Goal: Transaction & Acquisition: Purchase product/service

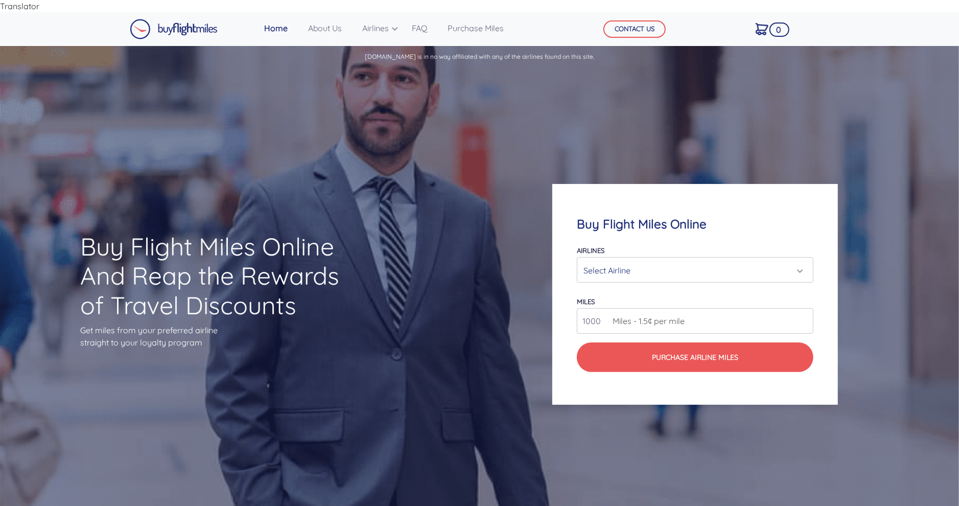
click at [681, 261] on div "Select Airline" at bounding box center [692, 270] width 217 height 19
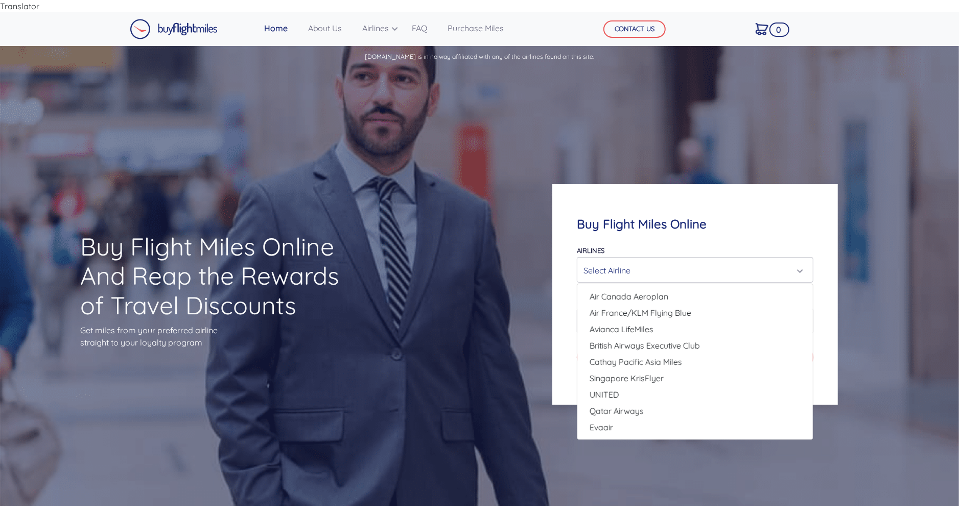
click at [678, 261] on div "Select Airline" at bounding box center [692, 270] width 217 height 19
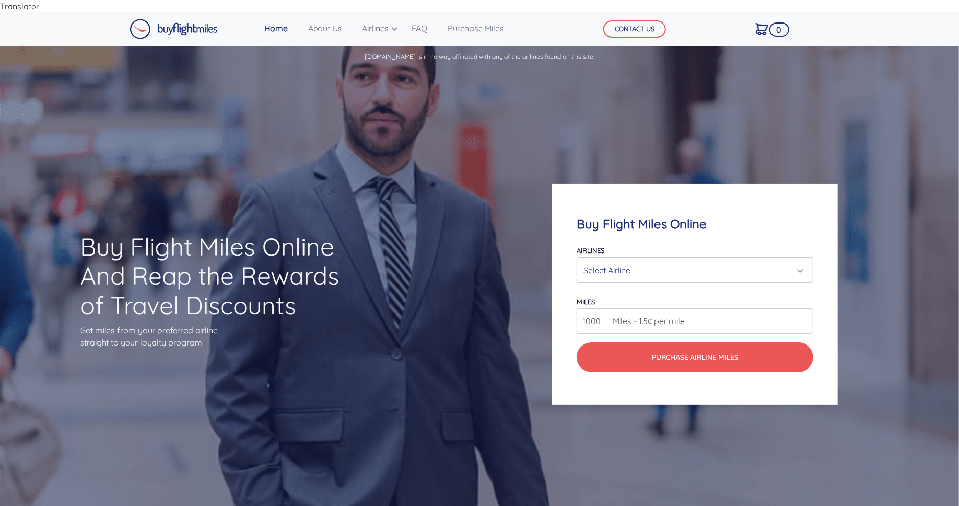
click at [678, 261] on div "Select Airline" at bounding box center [692, 270] width 217 height 19
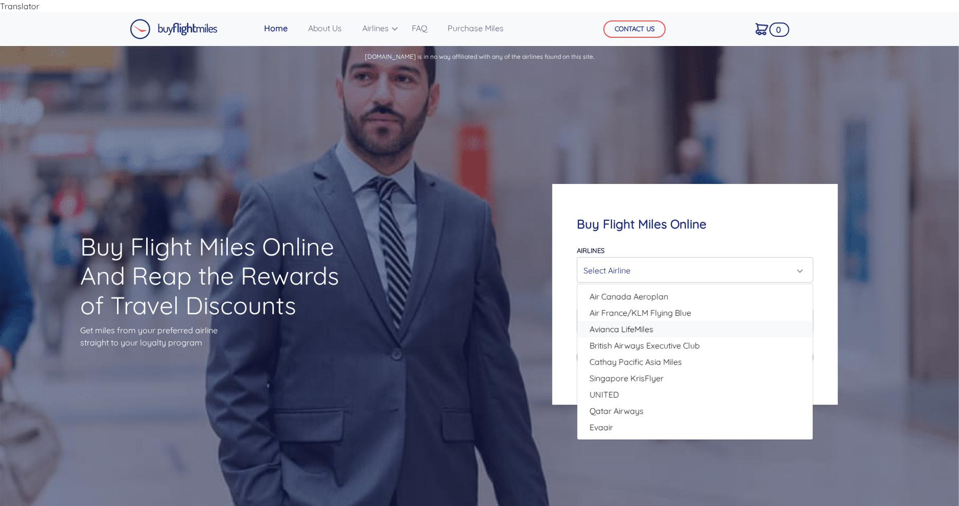
click at [657, 322] on link "Avianca LifeMiles" at bounding box center [695, 329] width 236 height 16
select select "Avianca LifeMiles"
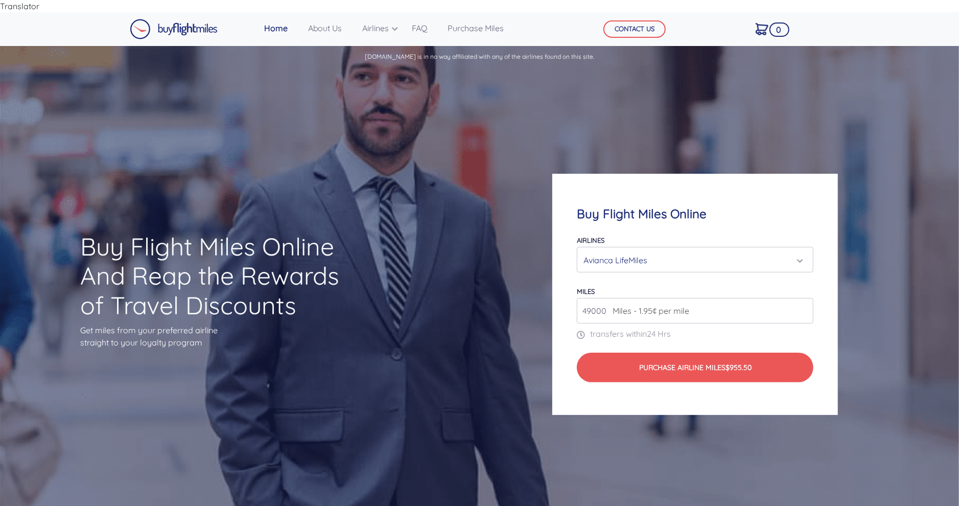
click at [703, 304] on input "49000" at bounding box center [695, 311] width 237 height 26
click at [800, 301] on input "49000" at bounding box center [695, 311] width 237 height 26
click at [804, 300] on input "49000" at bounding box center [695, 311] width 237 height 26
click at [806, 298] on input "50000" at bounding box center [695, 311] width 237 height 26
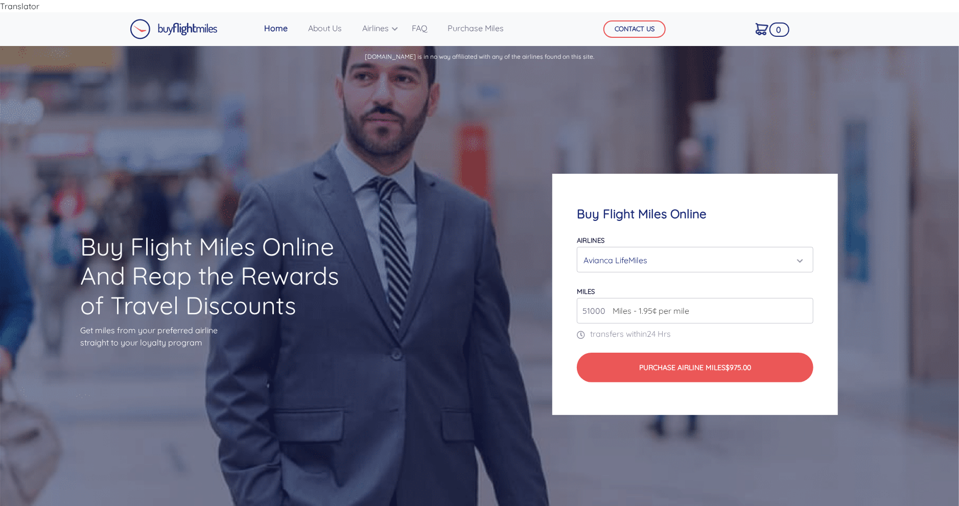
click at [806, 298] on input "51000" at bounding box center [695, 311] width 237 height 26
click at [806, 298] on input "52000" at bounding box center [695, 311] width 237 height 26
click at [806, 298] on input "53000" at bounding box center [695, 311] width 237 height 26
click at [806, 298] on input "54000" at bounding box center [695, 311] width 237 height 26
click at [806, 298] on input "55000" at bounding box center [695, 311] width 237 height 26
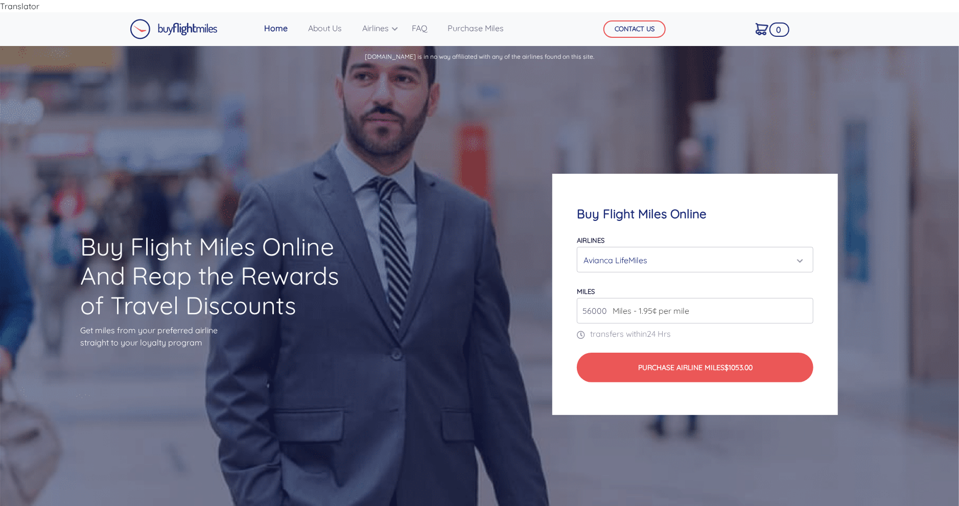
click at [806, 298] on input "56000" at bounding box center [695, 311] width 237 height 26
click at [805, 298] on input "56000" at bounding box center [695, 311] width 237 height 26
click at [802, 298] on input "57000" at bounding box center [695, 311] width 237 height 26
type input "58000"
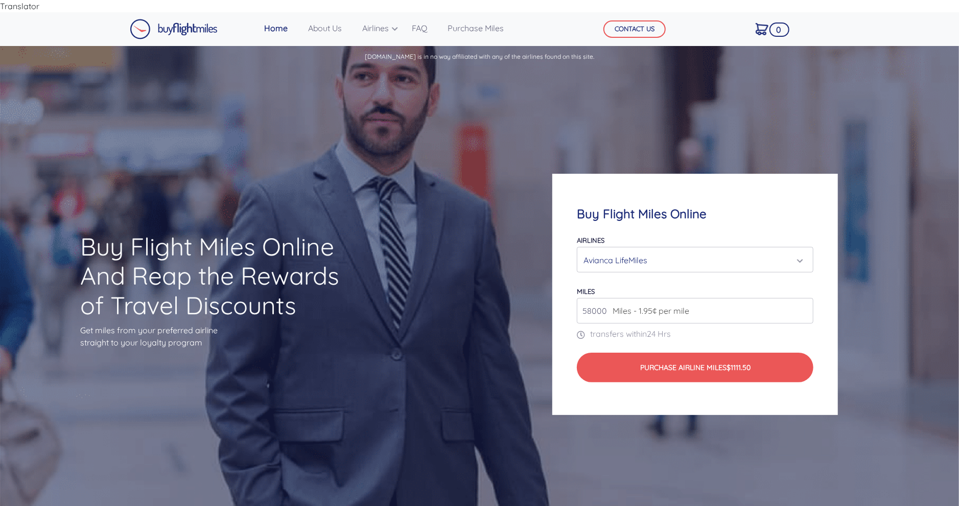
click at [802, 298] on input "58000" at bounding box center [695, 311] width 237 height 26
click at [379, 254] on div "Buy Flight Miles Online And Reap the Rewards of Travel Discounts Get miles from…" at bounding box center [479, 294] width 959 height 450
click at [589, 298] on input "58000" at bounding box center [695, 311] width 237 height 26
type input "100000"
click at [794, 103] on div "Buy Flight Miles Online And Reap the Rewards of Travel Discounts Get miles from…" at bounding box center [479, 294] width 959 height 450
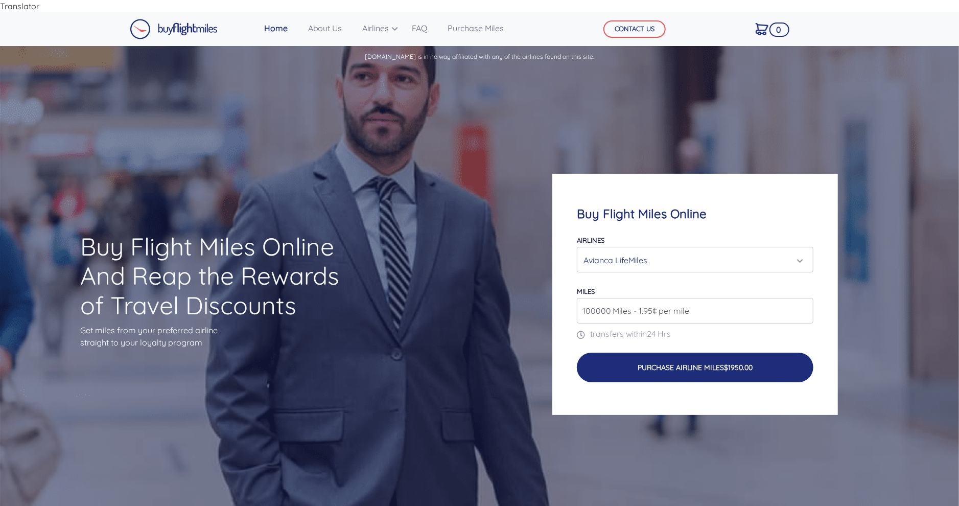
click at [757, 361] on button "Purchase Airline Miles $1950.00" at bounding box center [695, 368] width 237 height 30
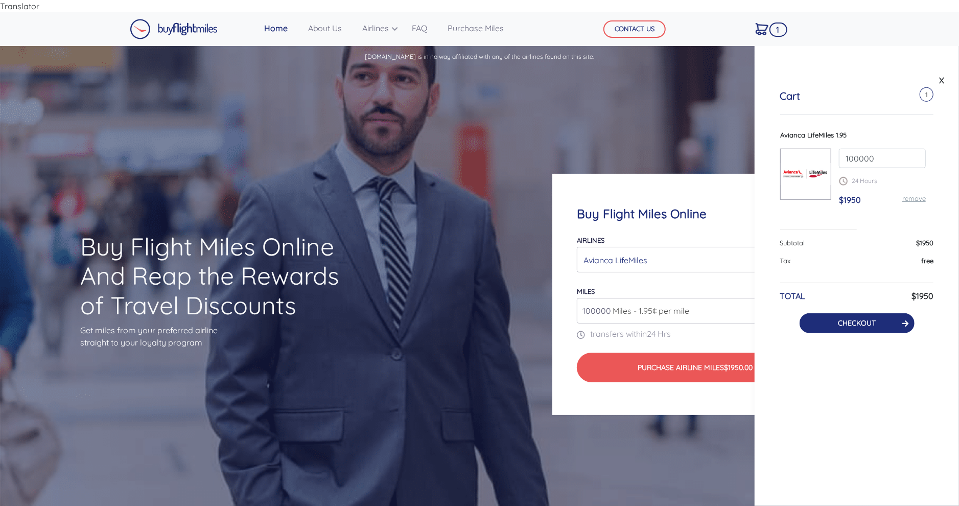
click at [904, 322] on icon at bounding box center [905, 323] width 6 height 7
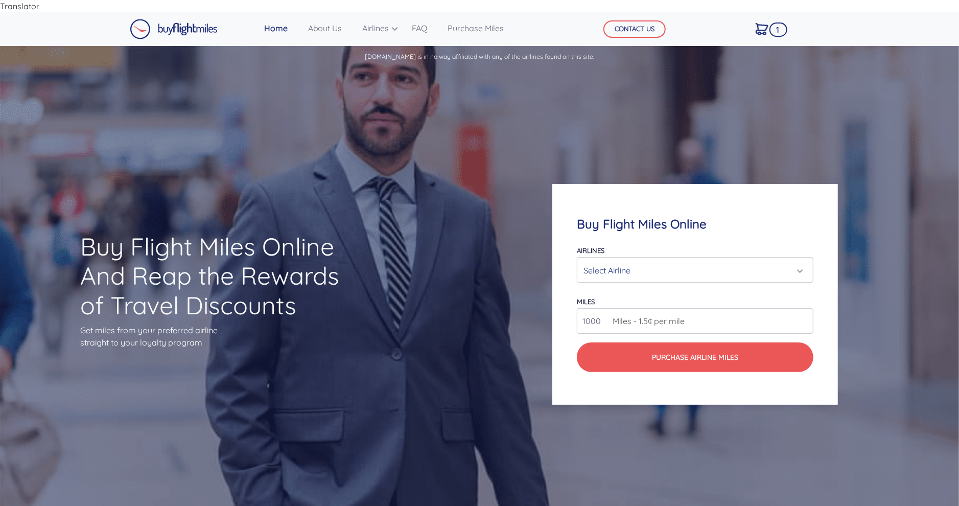
drag, startPoint x: 626, startPoint y: 272, endPoint x: 619, endPoint y: 271, distance: 7.7
click at [626, 272] on form "Airlines Air Canada Aeroplan Air France/KLM Flying Blue Avianca LifeMiles Briti…" at bounding box center [695, 308] width 237 height 128
click at [619, 265] on div "Select Airline" at bounding box center [692, 270] width 217 height 19
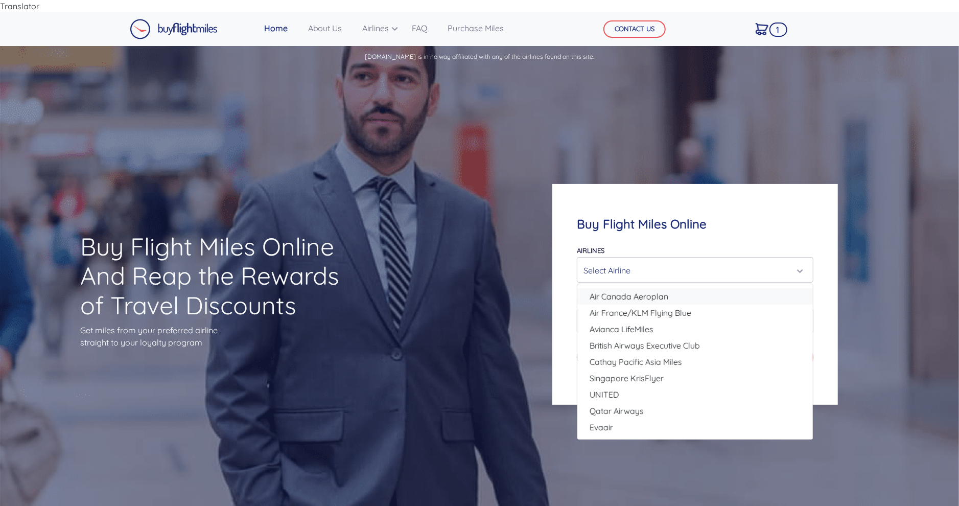
click at [640, 290] on span "Air Canada Aeroplan" at bounding box center [629, 296] width 79 height 12
select select "Air Canada Aeroplan"
type input "80000"
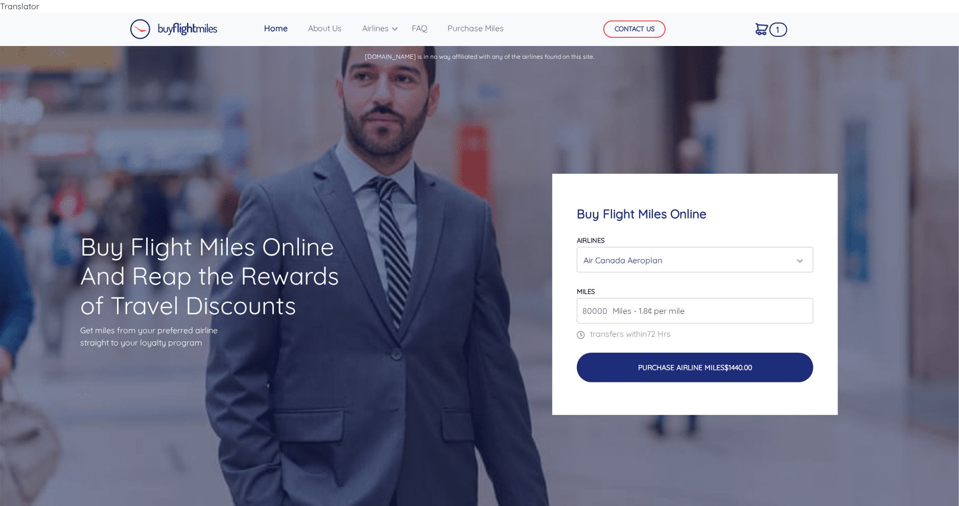
click at [719, 362] on button "Purchase Airline Miles $1440.00" at bounding box center [695, 368] width 237 height 30
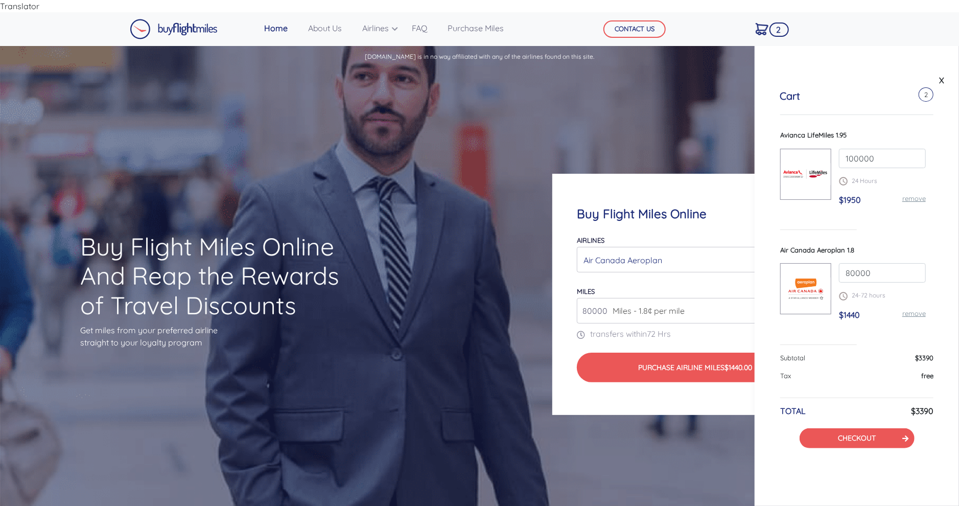
click at [911, 201] on link "remove" at bounding box center [914, 198] width 24 height 8
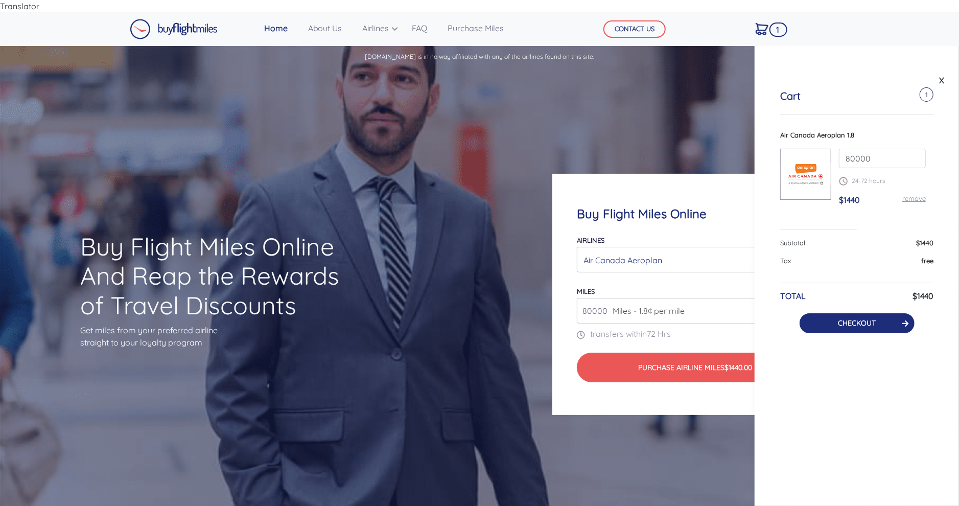
click at [899, 326] on button "CHECKOUT" at bounding box center [857, 323] width 115 height 20
click at [896, 326] on button "CHECKOUT" at bounding box center [857, 323] width 115 height 20
click at [703, 98] on div "Buy Flight Miles Online And Reap the Rewards of Travel Discounts Get miles from…" at bounding box center [479, 294] width 959 height 450
click at [892, 324] on button "CHECKOUT" at bounding box center [857, 323] width 115 height 20
drag, startPoint x: 774, startPoint y: 101, endPoint x: 765, endPoint y: 101, distance: 8.7
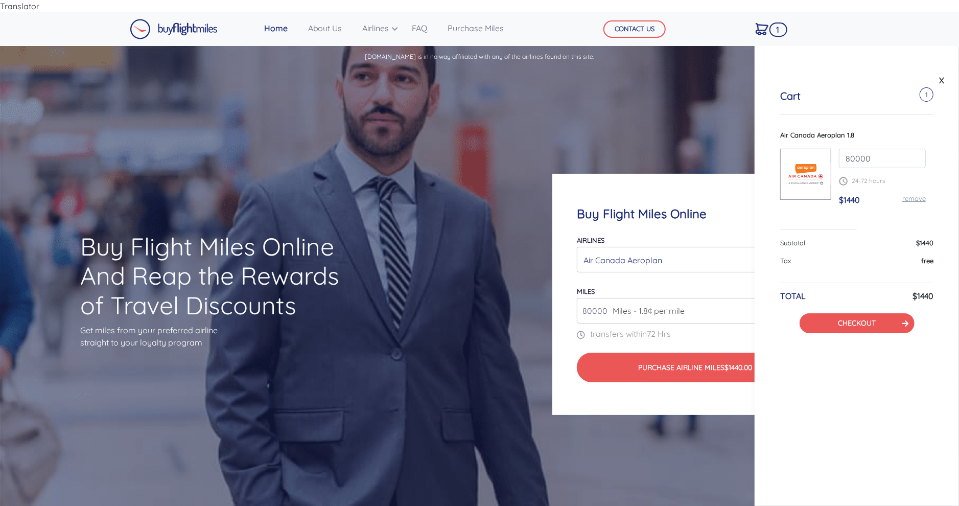
click at [771, 101] on div "Cart 1 Air Canada Aeroplan 1.8 80000 24-72 hours $1440 remove Subtotal $1440 Ta…" at bounding box center [857, 211] width 204 height 294
click at [764, 100] on div "Cart 1 Air Canada Aeroplan 1.8 80000 24-72 hours $1440 remove Subtotal $1440 Ta…" at bounding box center [857, 211] width 204 height 294
click at [941, 78] on link "X" at bounding box center [942, 80] width 10 height 15
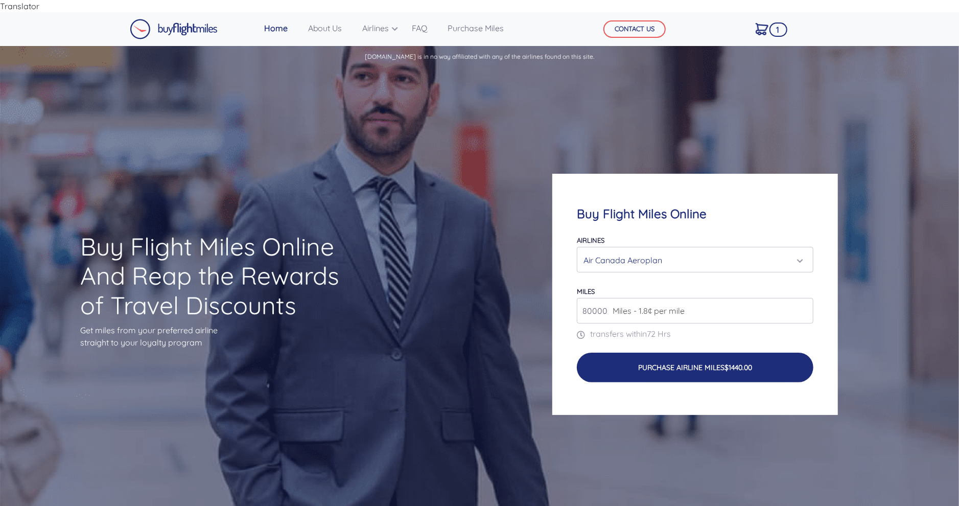
click at [749, 363] on span "$1440.00" at bounding box center [739, 367] width 28 height 9
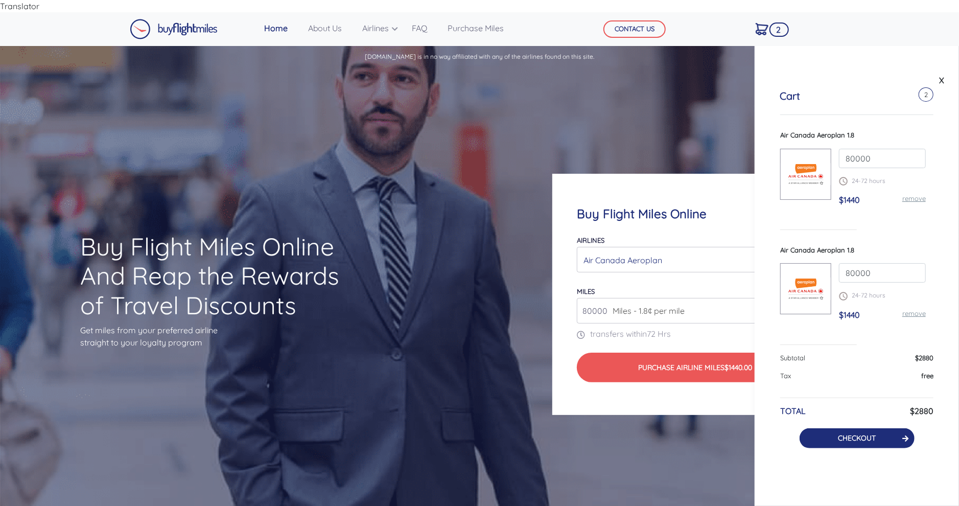
click at [847, 441] on link "CHECKOUT" at bounding box center [857, 437] width 38 height 9
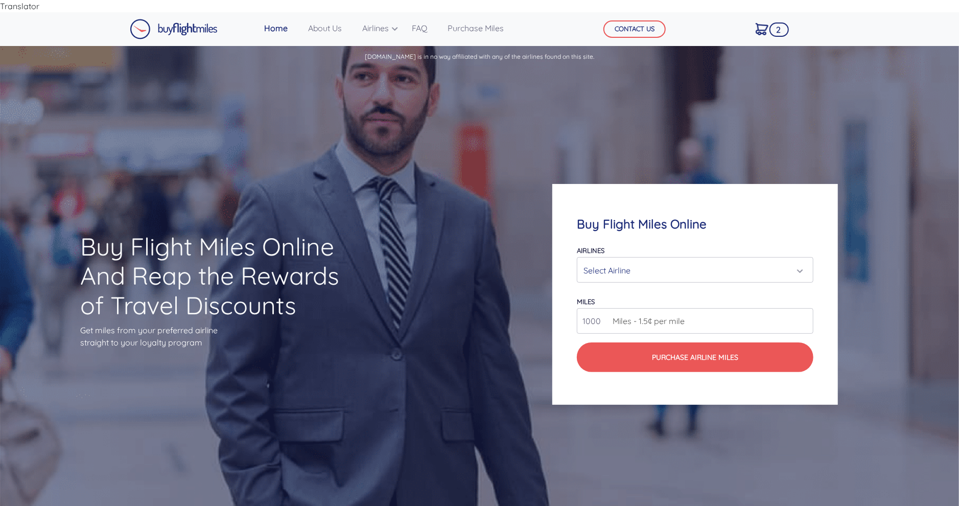
click at [664, 261] on div "Select Airline" at bounding box center [692, 270] width 217 height 19
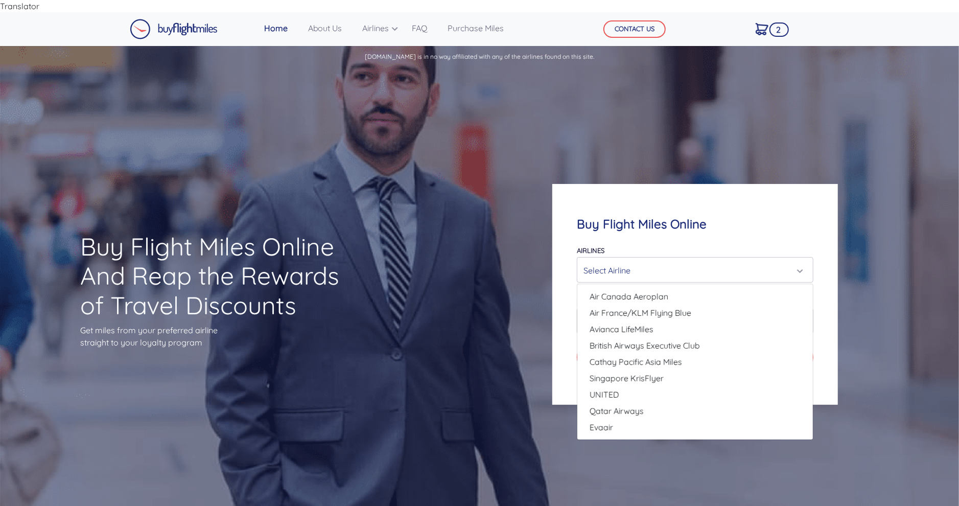
click at [798, 108] on div "Buy Flight Miles Online And Reap the Rewards of Travel Discounts Get miles from…" at bounding box center [479, 294] width 959 height 450
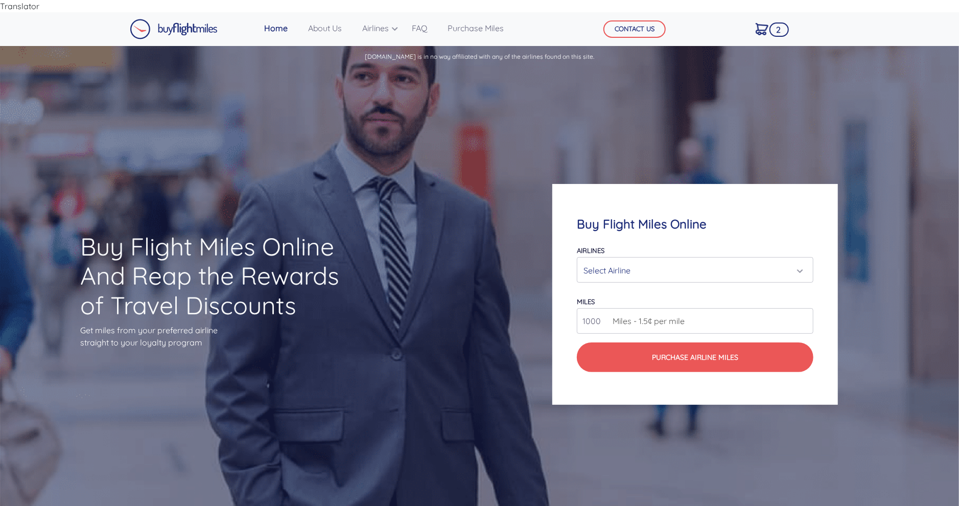
click at [720, 261] on div "Select Airline" at bounding box center [692, 270] width 217 height 19
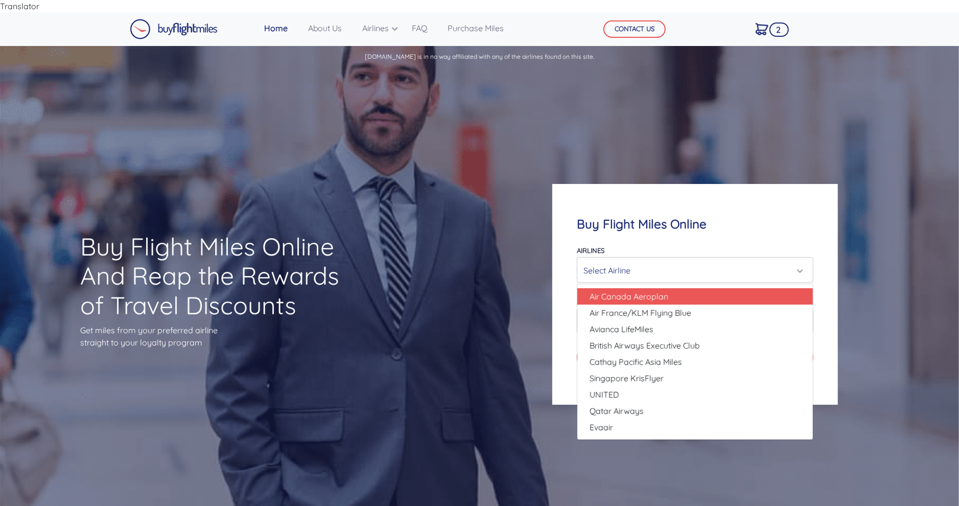
click at [637, 290] on span "Air Canada Aeroplan" at bounding box center [629, 296] width 79 height 12
select select "Air Canada Aeroplan"
type input "80000"
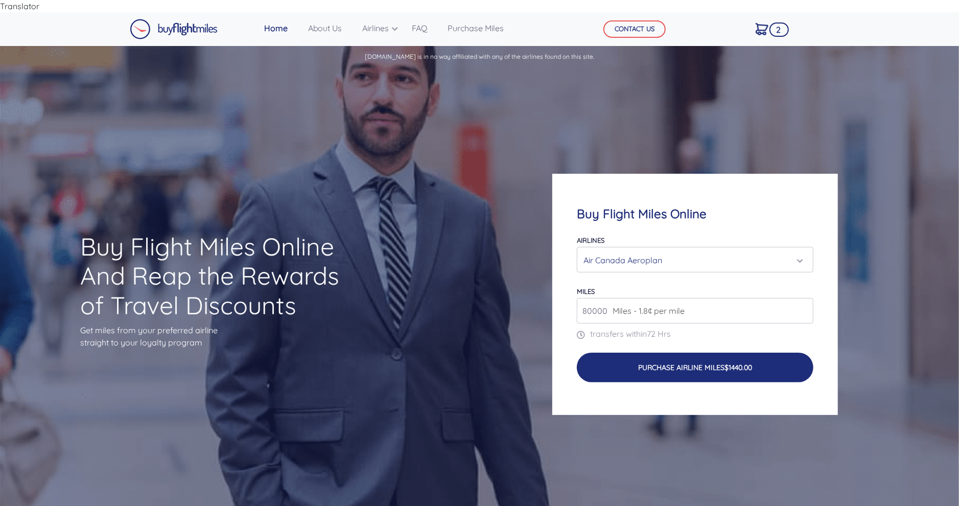
click at [704, 357] on button "Purchase Airline Miles $1440.00" at bounding box center [695, 368] width 237 height 30
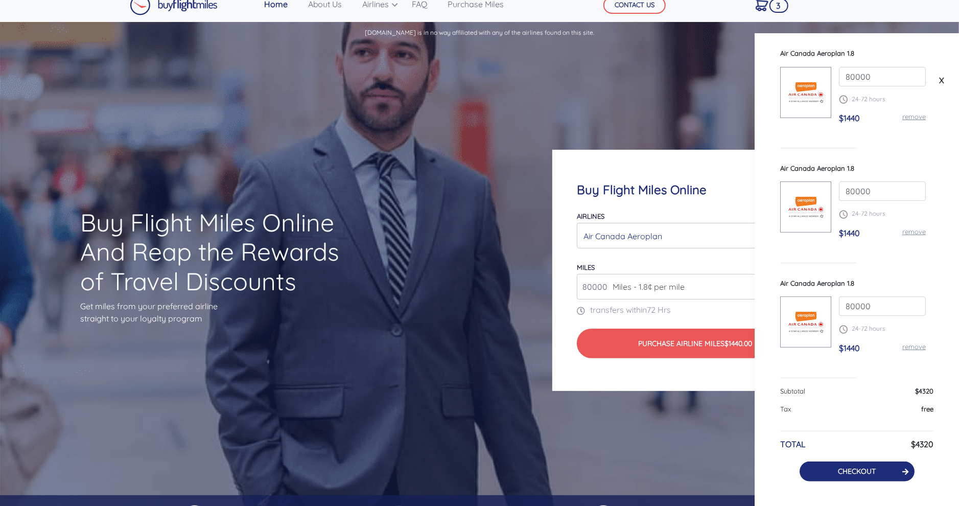
scroll to position [24, 0]
click at [868, 470] on link "CHECKOUT" at bounding box center [857, 471] width 38 height 9
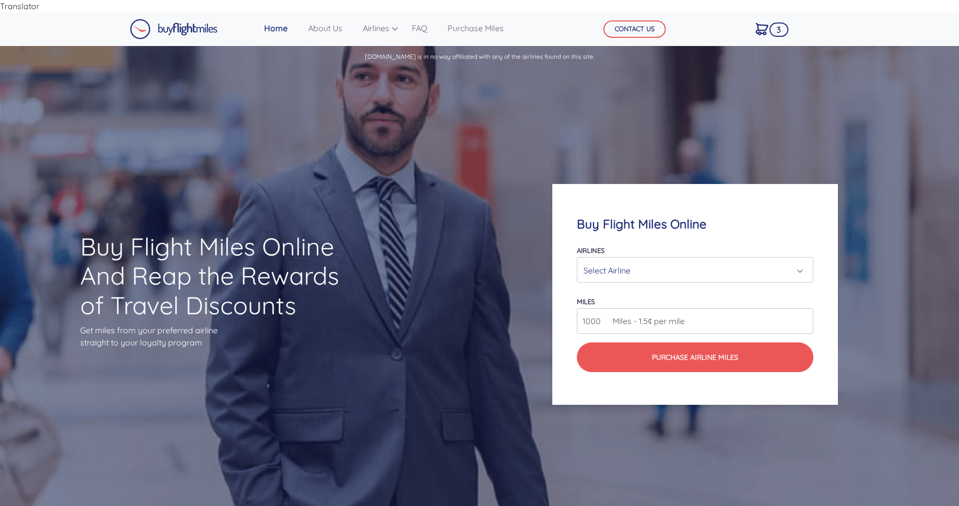
scroll to position [24, 0]
